Goal: Task Accomplishment & Management: Manage account settings

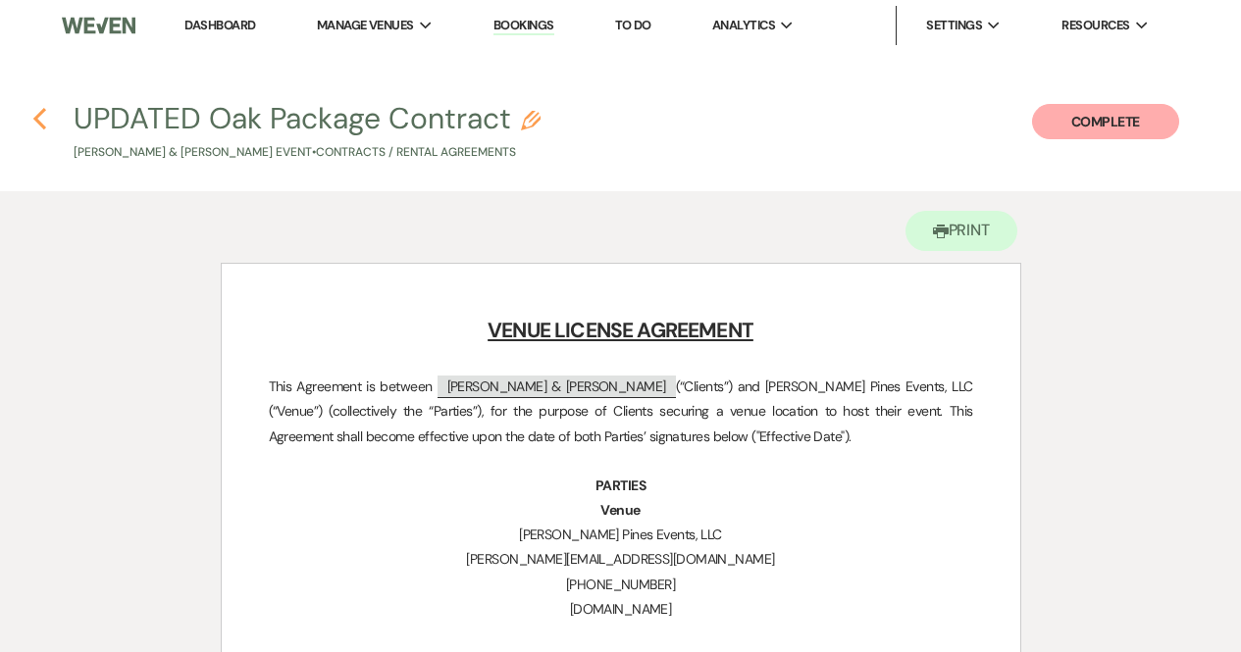
click at [38, 127] on icon "Previous" at bounding box center [39, 119] width 15 height 24
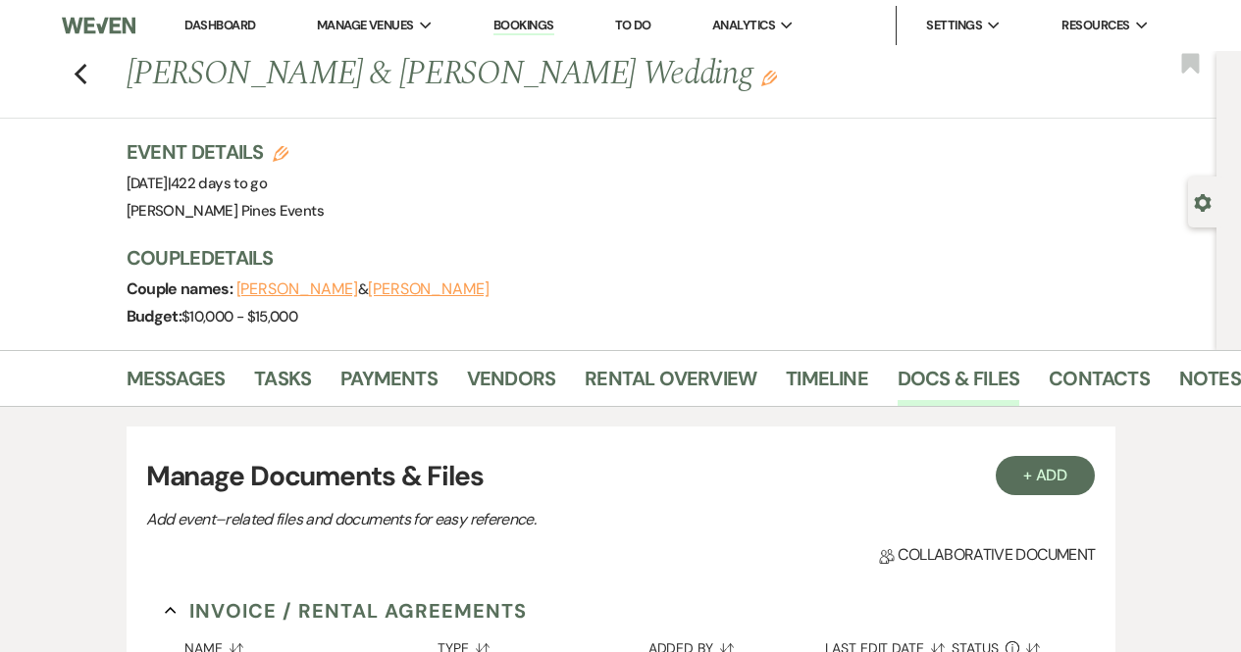
click at [216, 28] on link "Dashboard" at bounding box center [219, 25] width 71 height 17
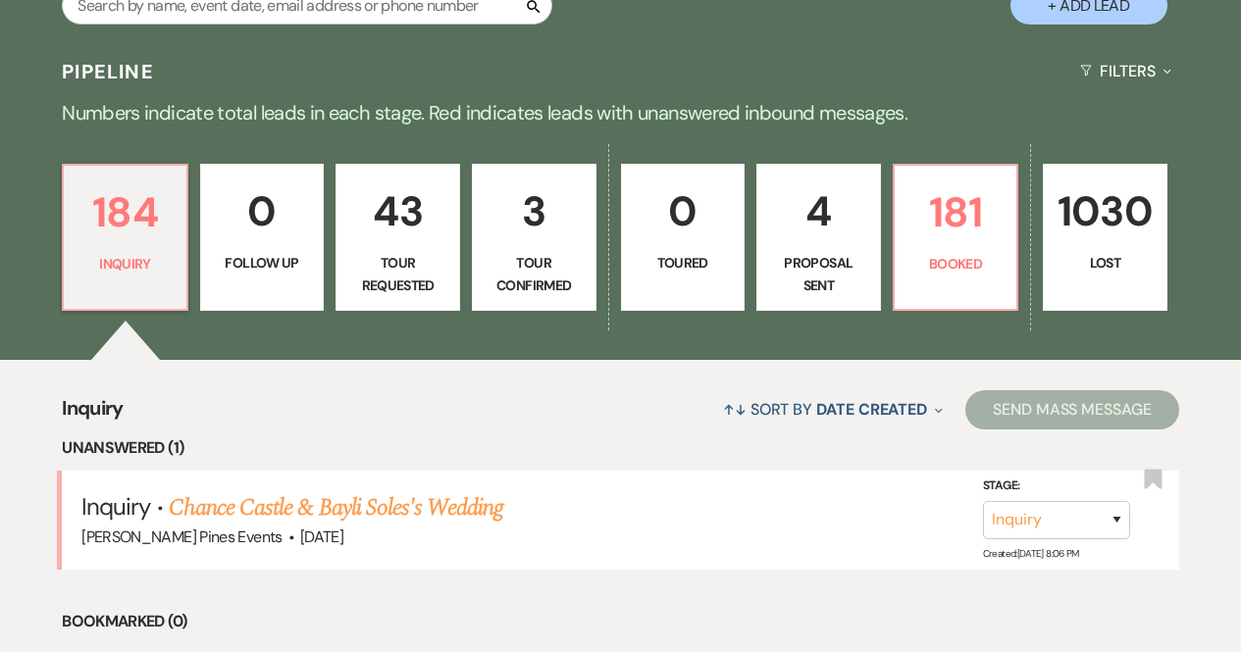
scroll to position [402, 0]
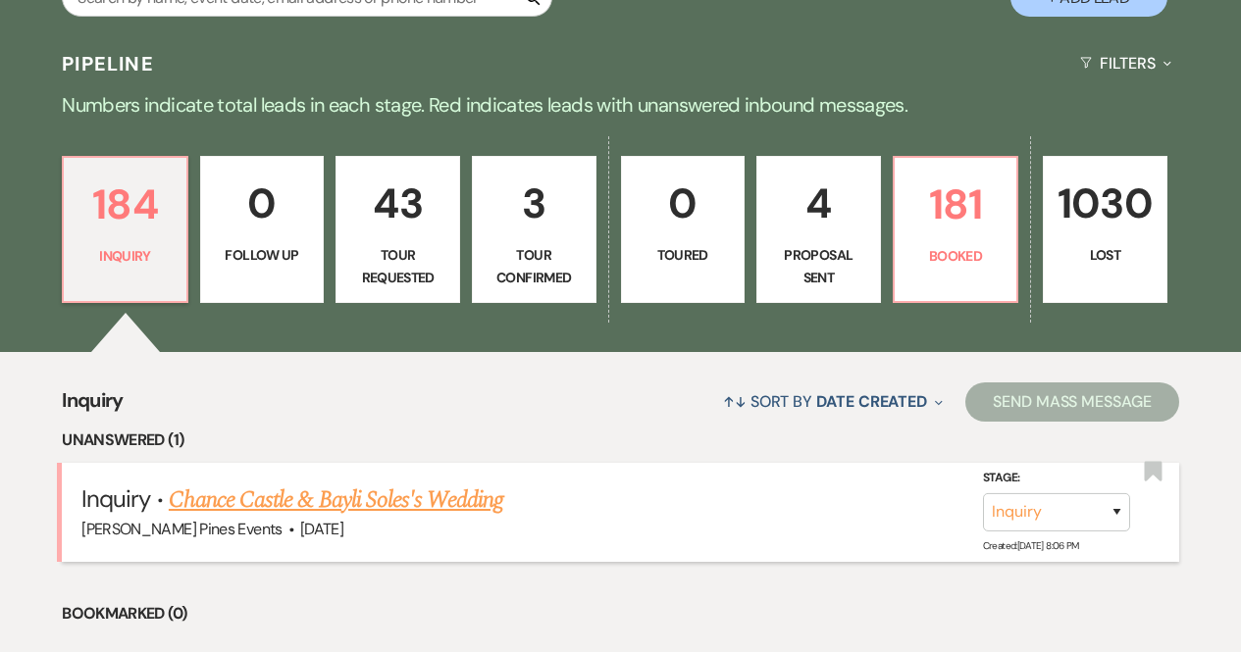
click at [454, 499] on link "Chance Castle & Bayli Soles's Wedding" at bounding box center [336, 500] width 334 height 35
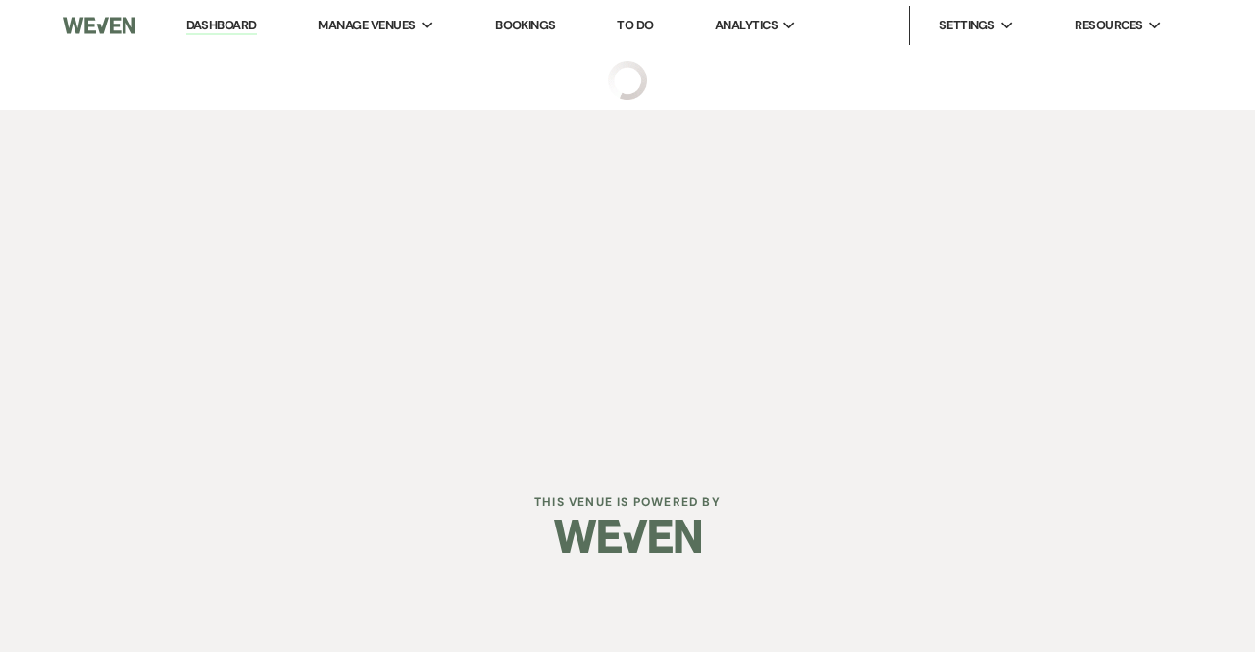
select select "5"
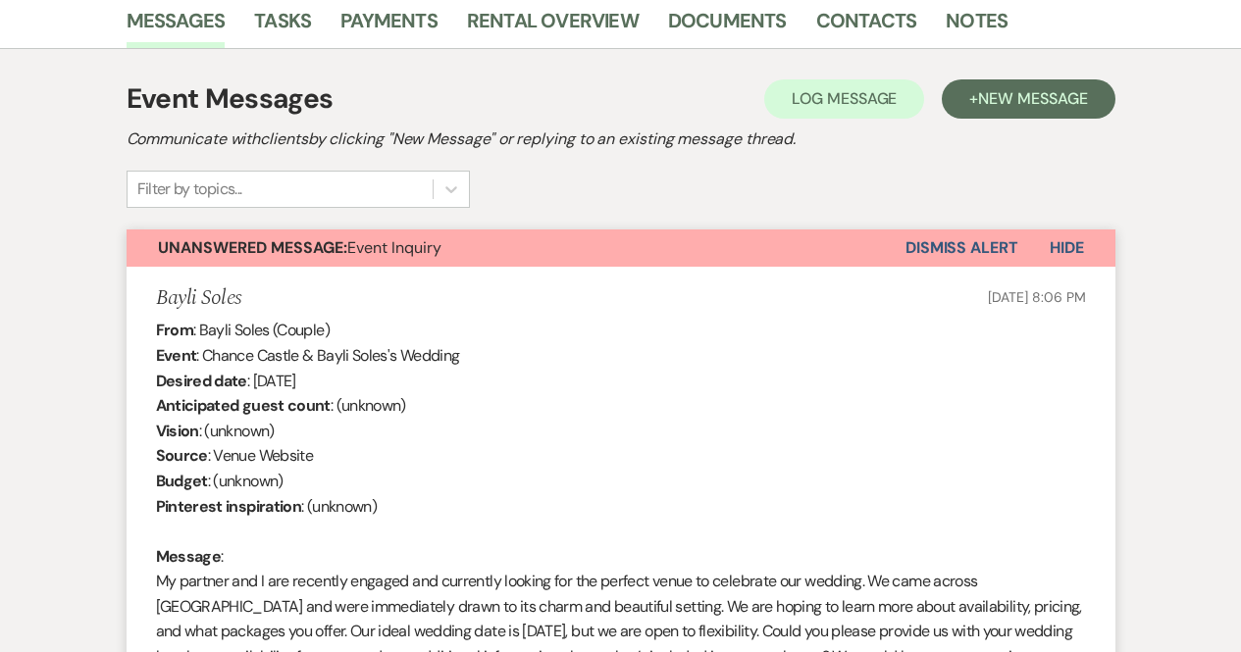
scroll to position [503, 0]
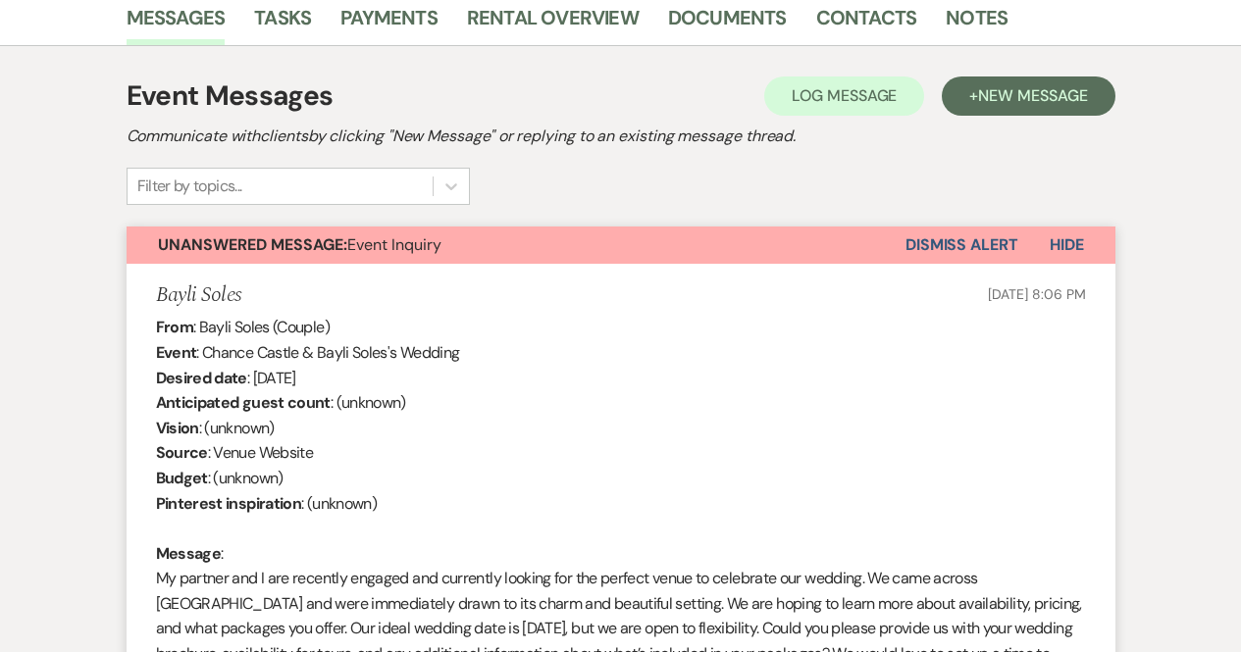
click at [951, 247] on button "Dismiss Alert" at bounding box center [961, 245] width 113 height 37
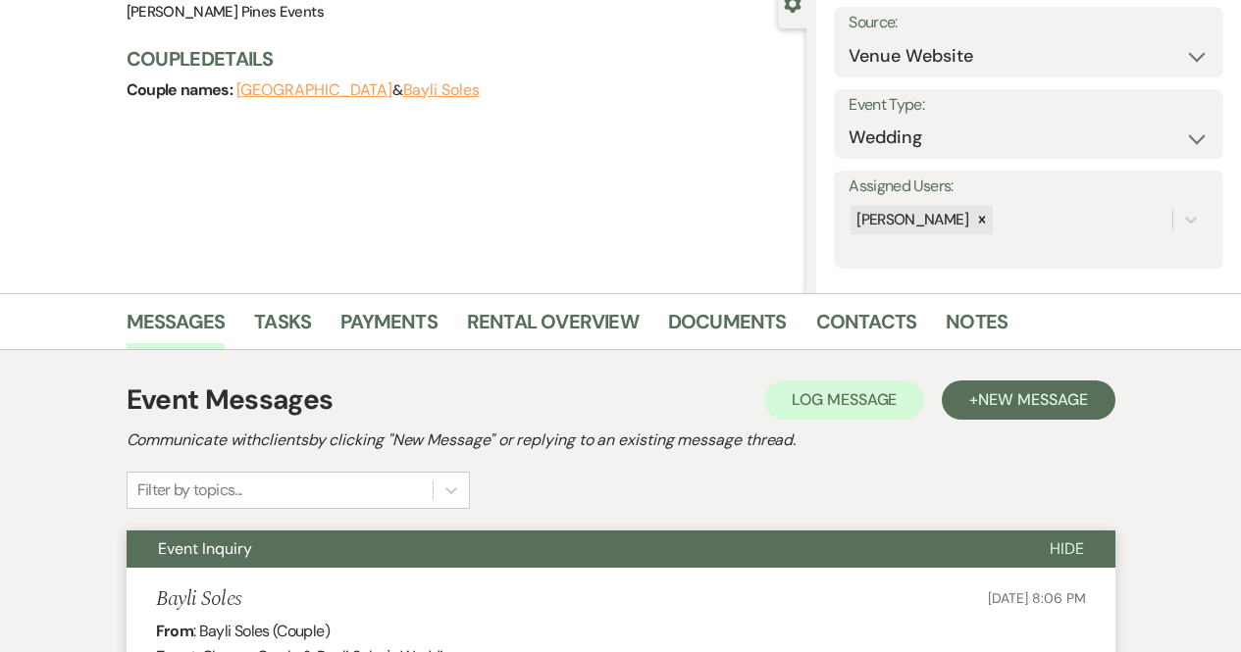
scroll to position [0, 0]
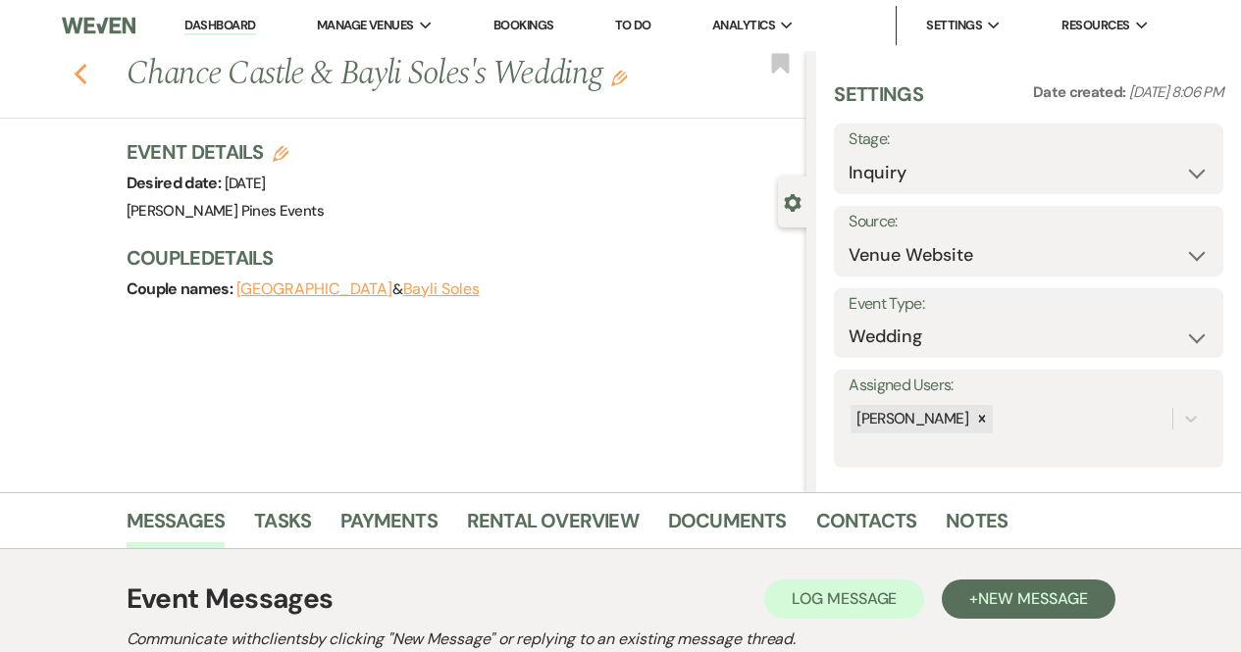
click at [85, 83] on icon "Previous" at bounding box center [81, 75] width 15 height 24
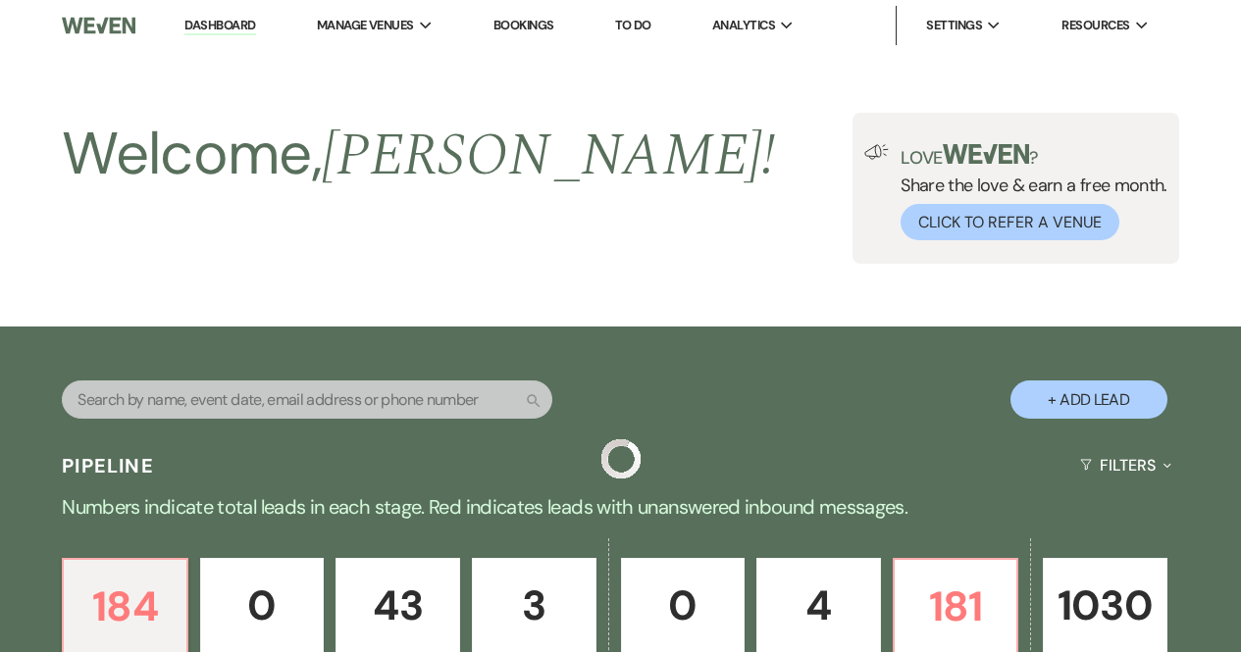
scroll to position [402, 0]
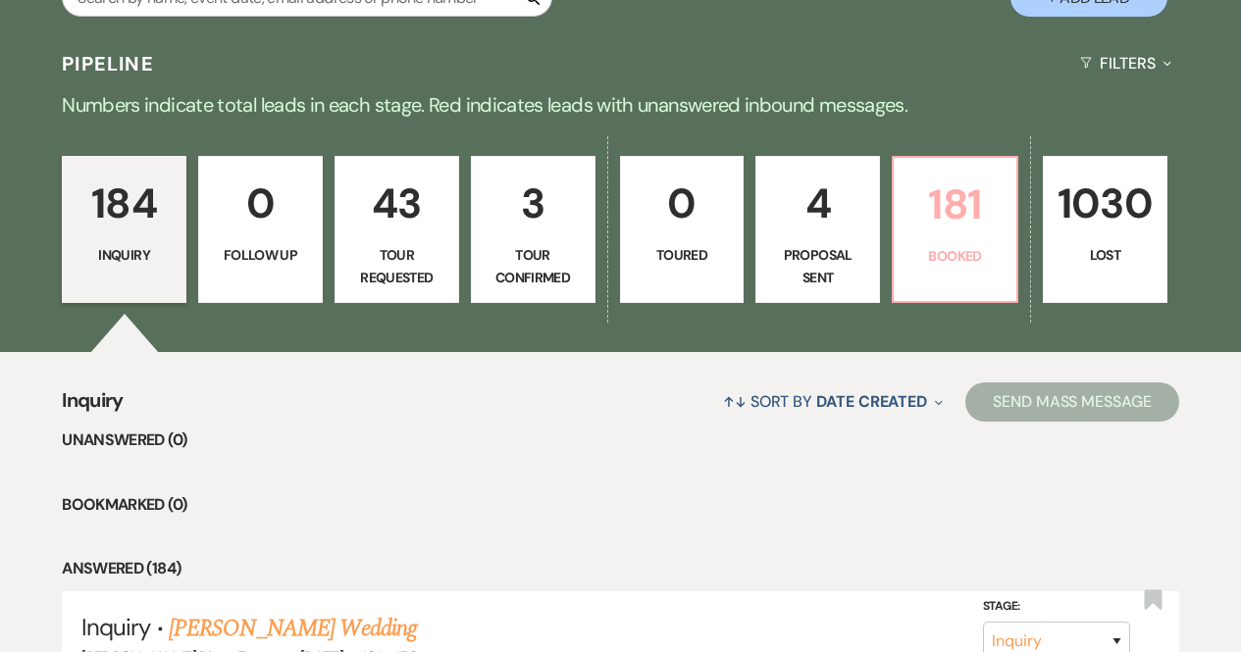
click at [928, 246] on p "Booked" at bounding box center [954, 256] width 99 height 22
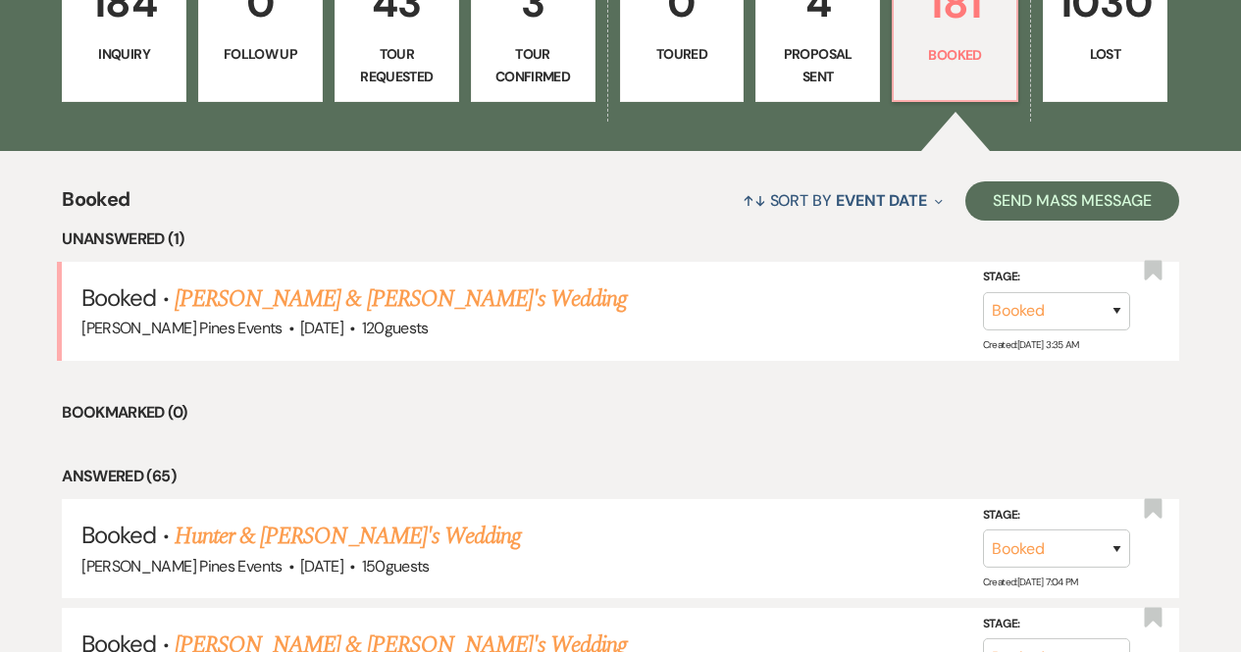
scroll to position [602, 0]
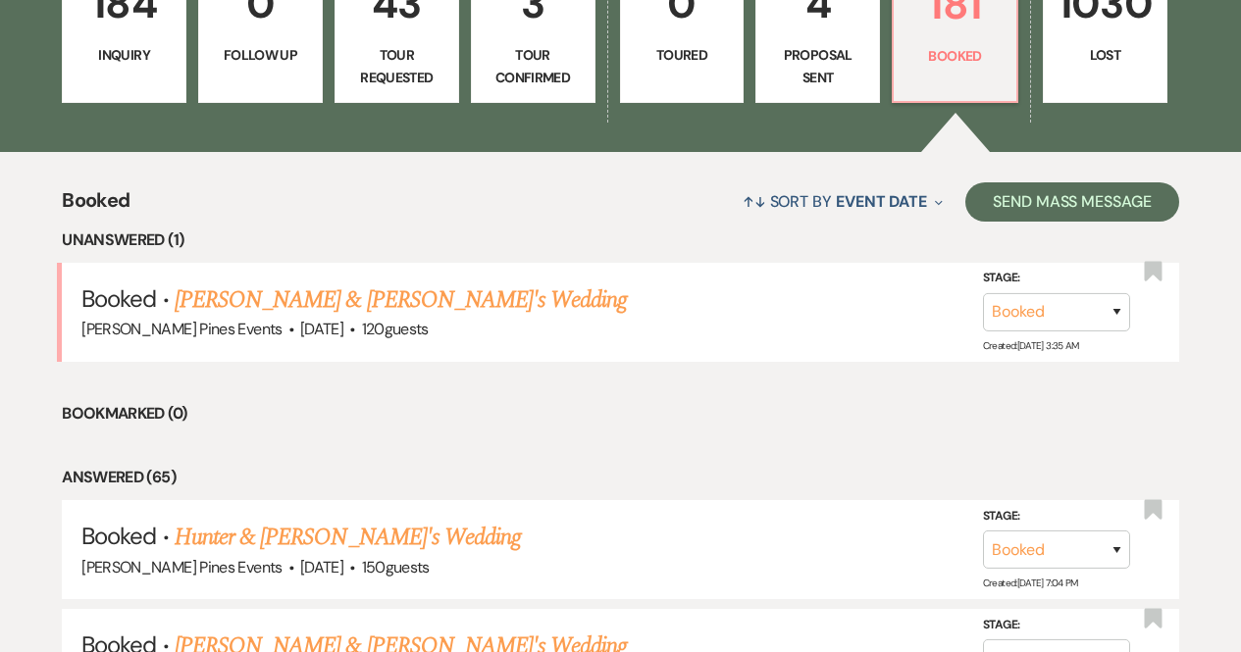
click at [790, 76] on p "Proposal Sent" at bounding box center [817, 66] width 99 height 44
select select "6"
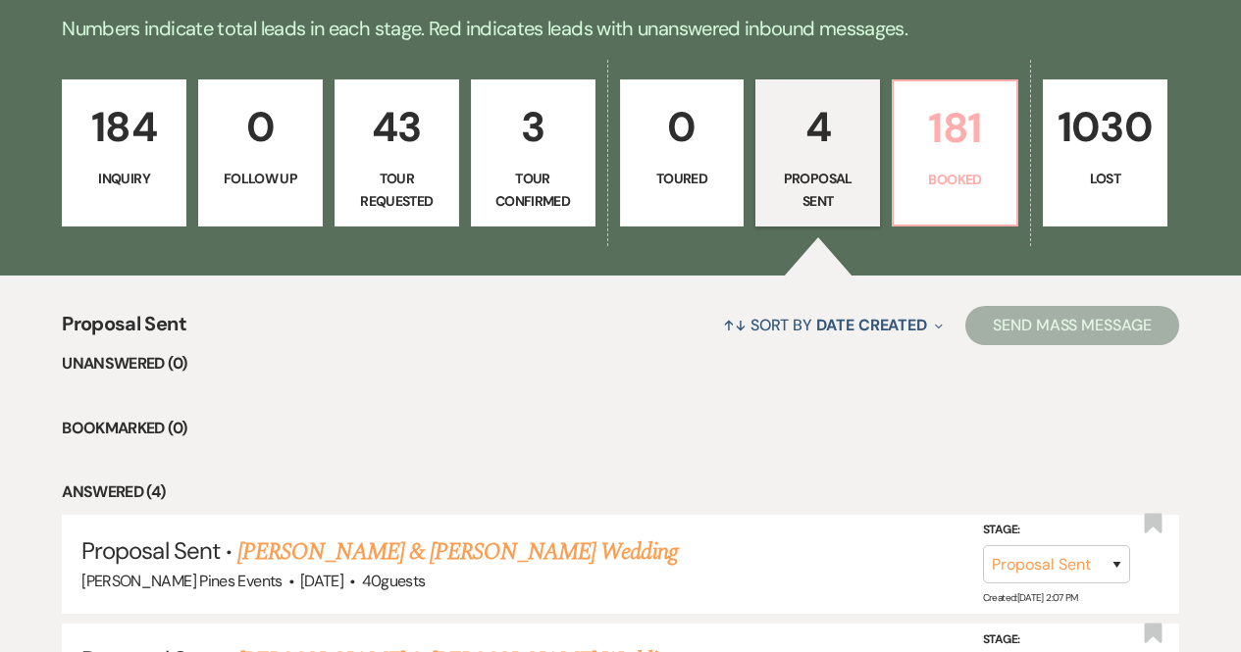
scroll to position [477, 0]
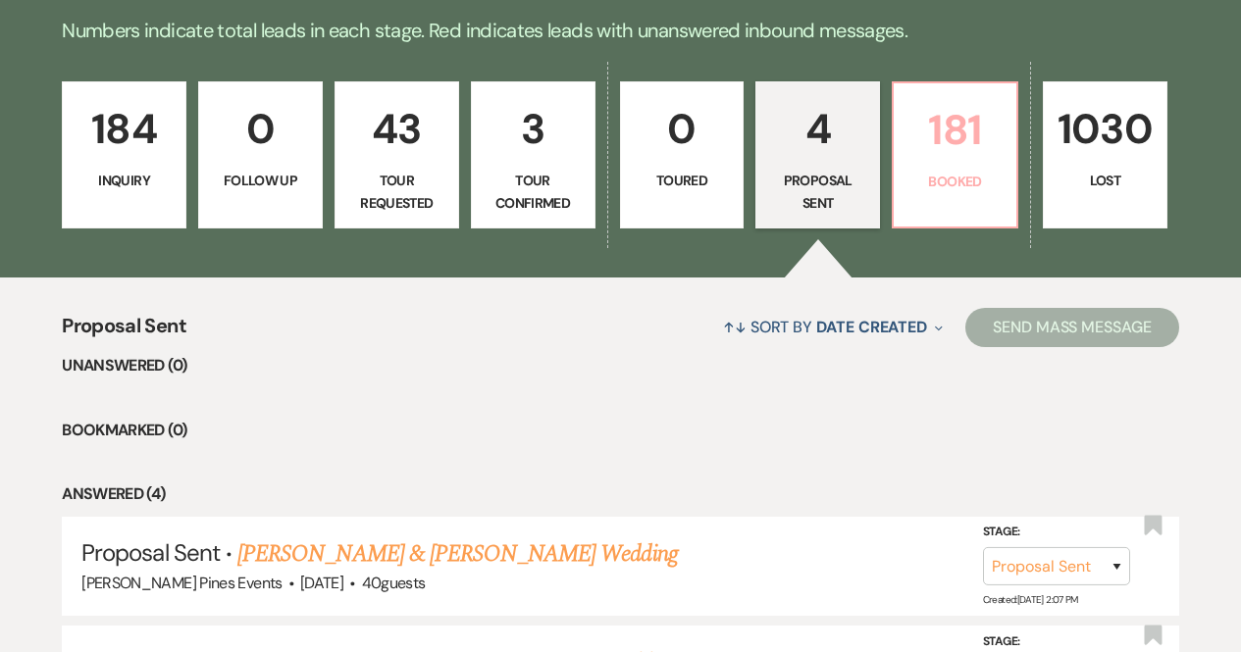
click at [947, 168] on link "181 Booked" at bounding box center [954, 154] width 127 height 147
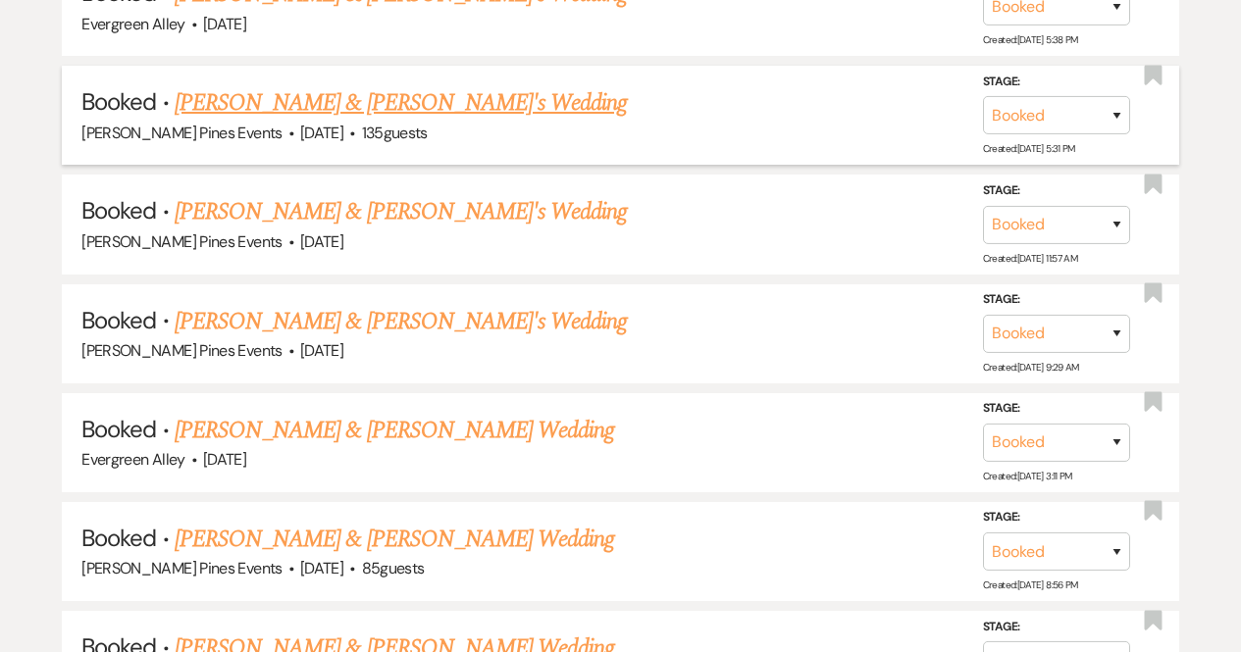
scroll to position [1695, 0]
